Goal: Task Accomplishment & Management: Use online tool/utility

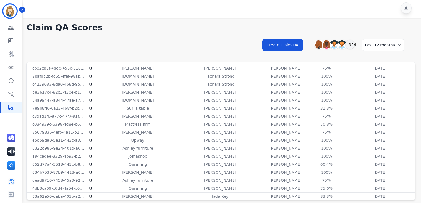
scroll to position [3769, 0]
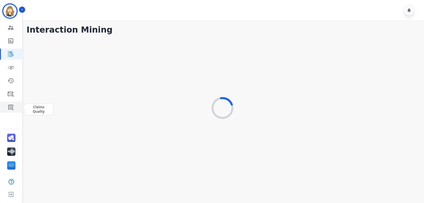
click at [9, 111] on link "Sidebar" at bounding box center [11, 106] width 21 height 11
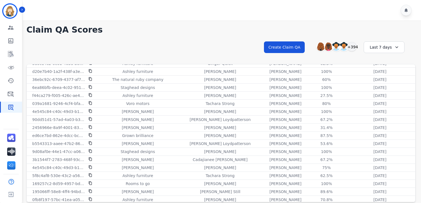
scroll to position [538, 0]
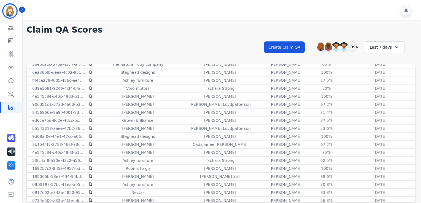
click at [391, 46] on div "Last 7 days" at bounding box center [384, 47] width 41 height 12
click at [385, 88] on li "Last 14 days" at bounding box center [388, 88] width 28 height 6
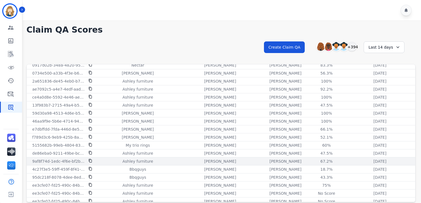
scroll to position [18, 0]
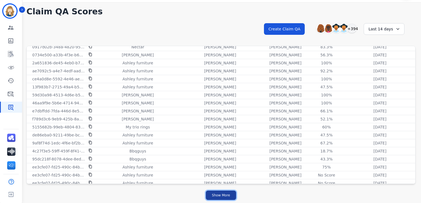
click at [224, 195] on button "Show More" at bounding box center [221, 194] width 30 height 9
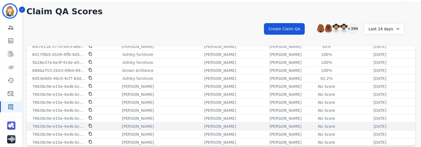
scroll to position [36, 0]
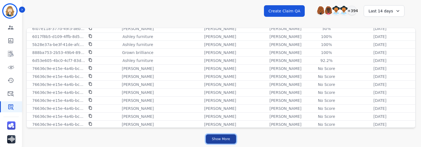
click at [223, 136] on button "Show More" at bounding box center [221, 139] width 30 height 9
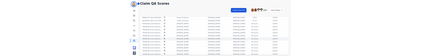
scroll to position [1521, 0]
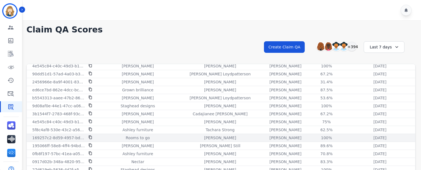
scroll to position [12, 0]
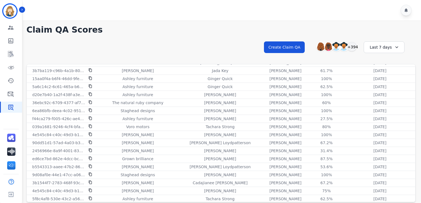
scroll to position [372, 0]
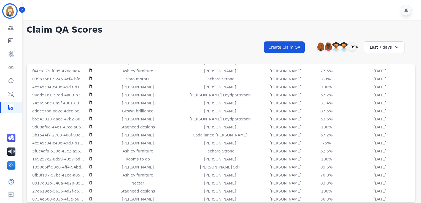
click at [378, 45] on div "Last 7 days" at bounding box center [384, 47] width 41 height 12
click at [383, 107] on li "Last 12 months" at bounding box center [388, 110] width 28 height 11
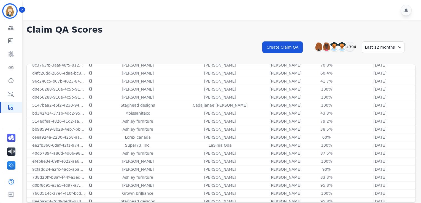
scroll to position [18, 0]
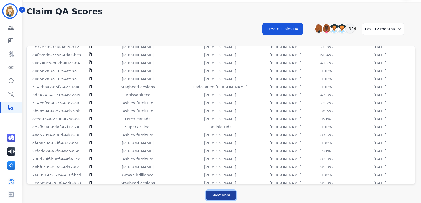
click at [224, 170] on button "Show More" at bounding box center [221, 194] width 30 height 9
click at [228, 170] on button "Show More" at bounding box center [221, 194] width 30 height 9
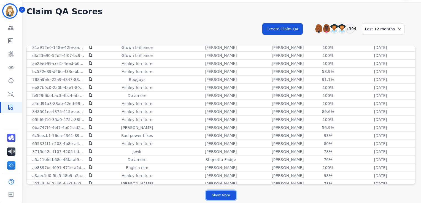
scroll to position [2254, 0]
